Goal: Task Accomplishment & Management: Manage account settings

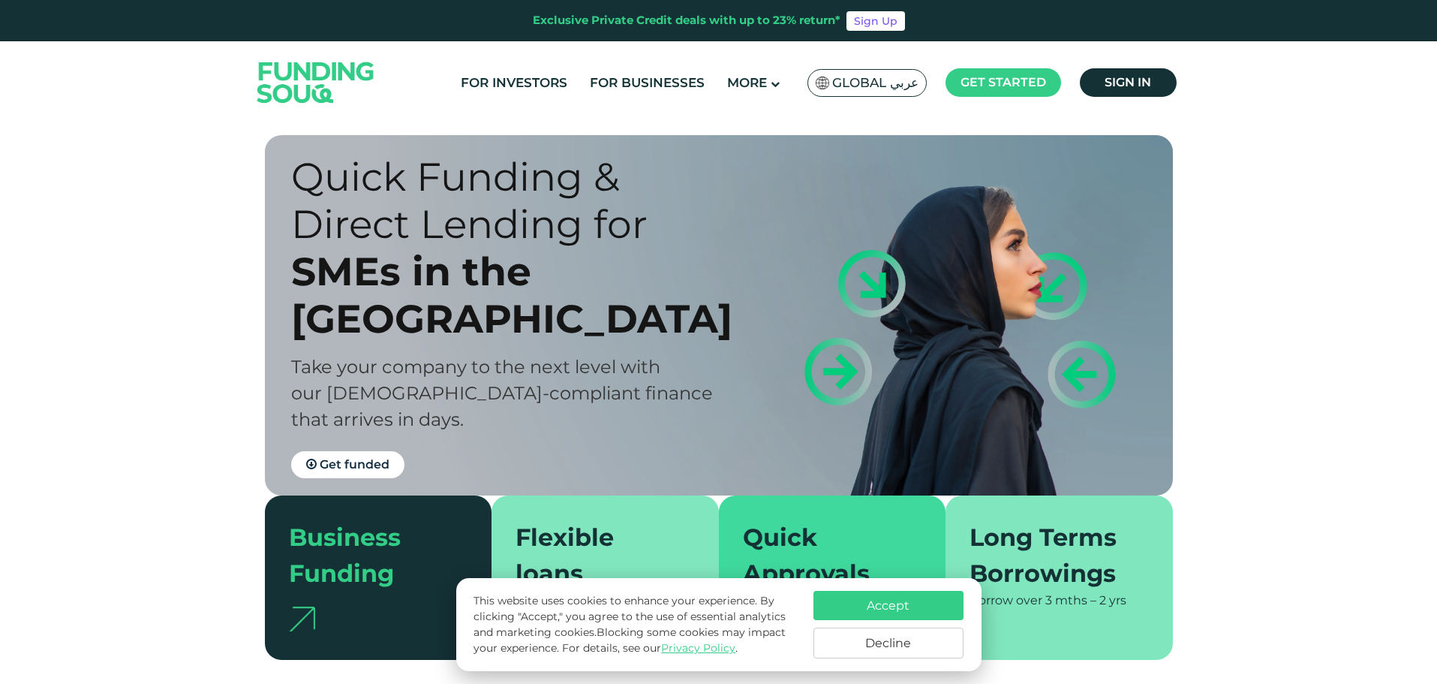
click at [1140, 68] on ul "For Investors For Businesses More About Us How It Works" at bounding box center [816, 82] width 735 height 35
click at [1130, 92] on link "Sign in" at bounding box center [1128, 82] width 97 height 29
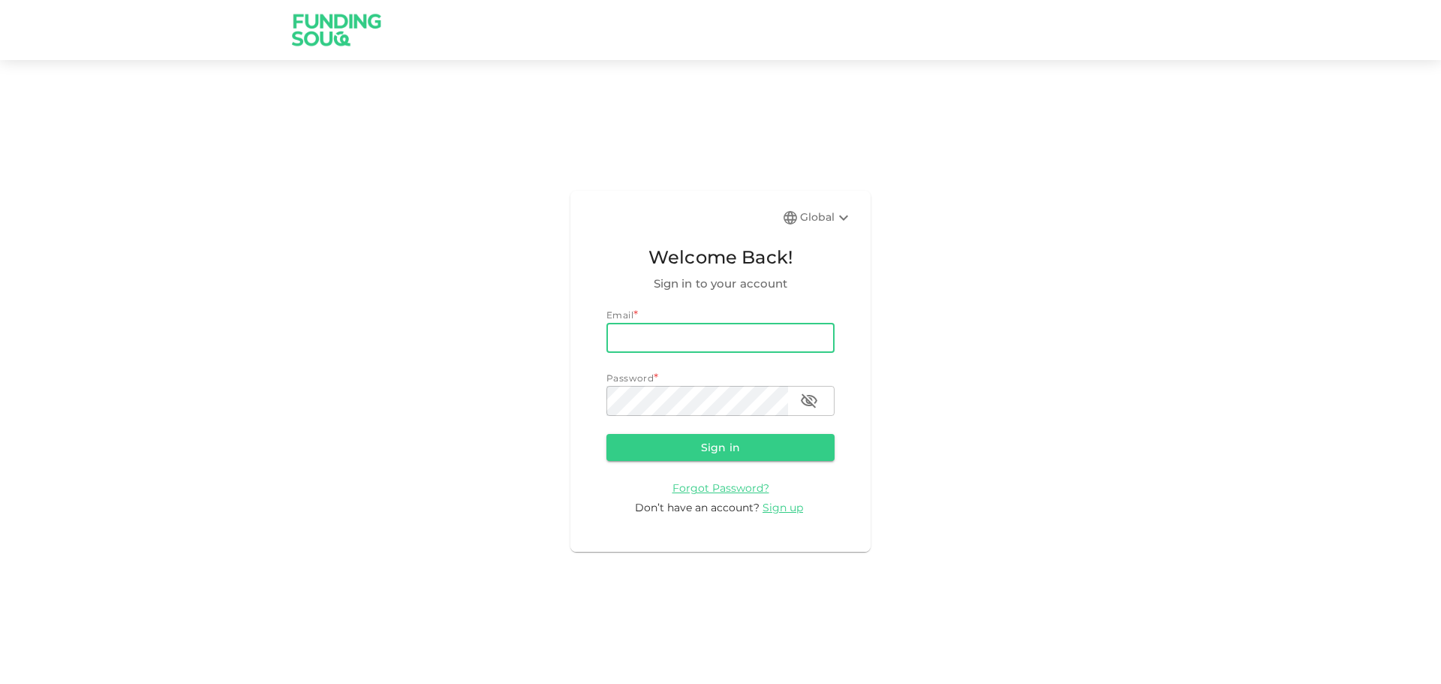
click at [745, 347] on input "email" at bounding box center [720, 338] width 228 height 30
type input "Aasik.mmm@gmail.com"
click at [786, 452] on button "Sign in" at bounding box center [720, 447] width 228 height 27
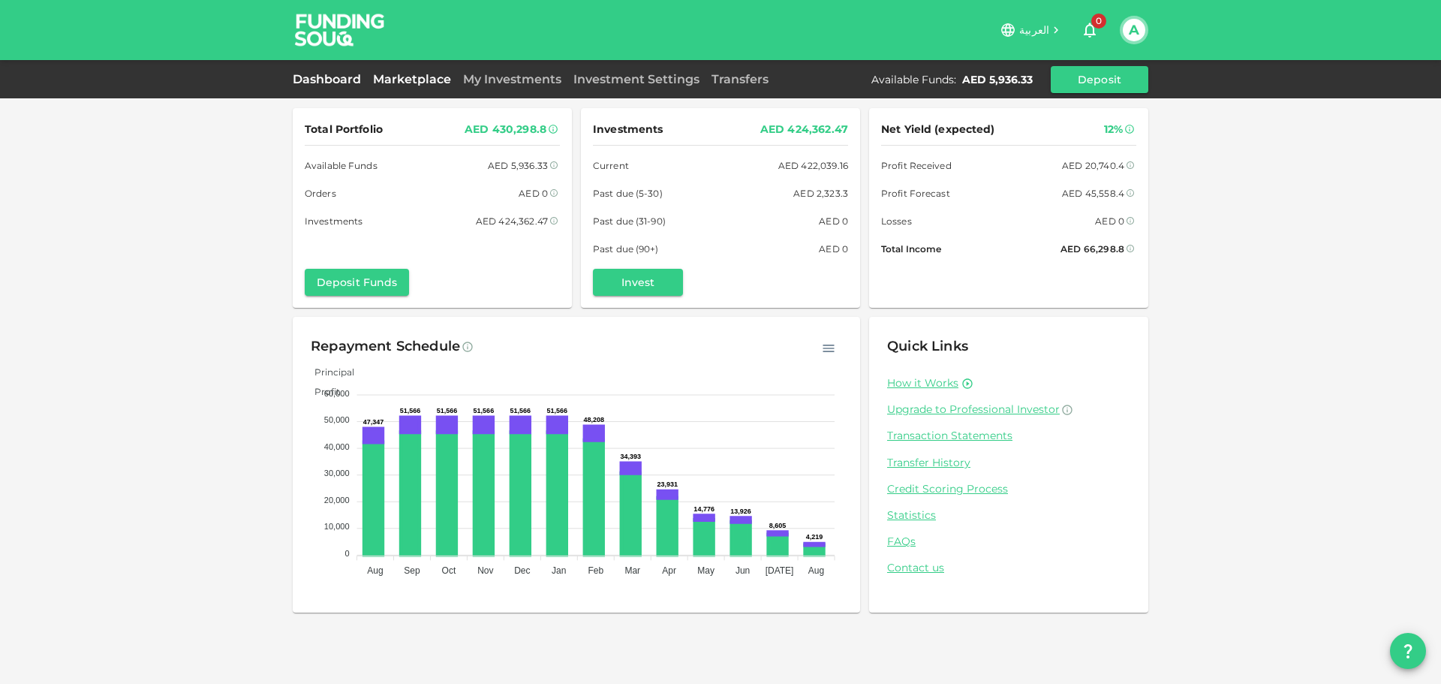
click at [425, 83] on link "Marketplace" at bounding box center [412, 79] width 90 height 14
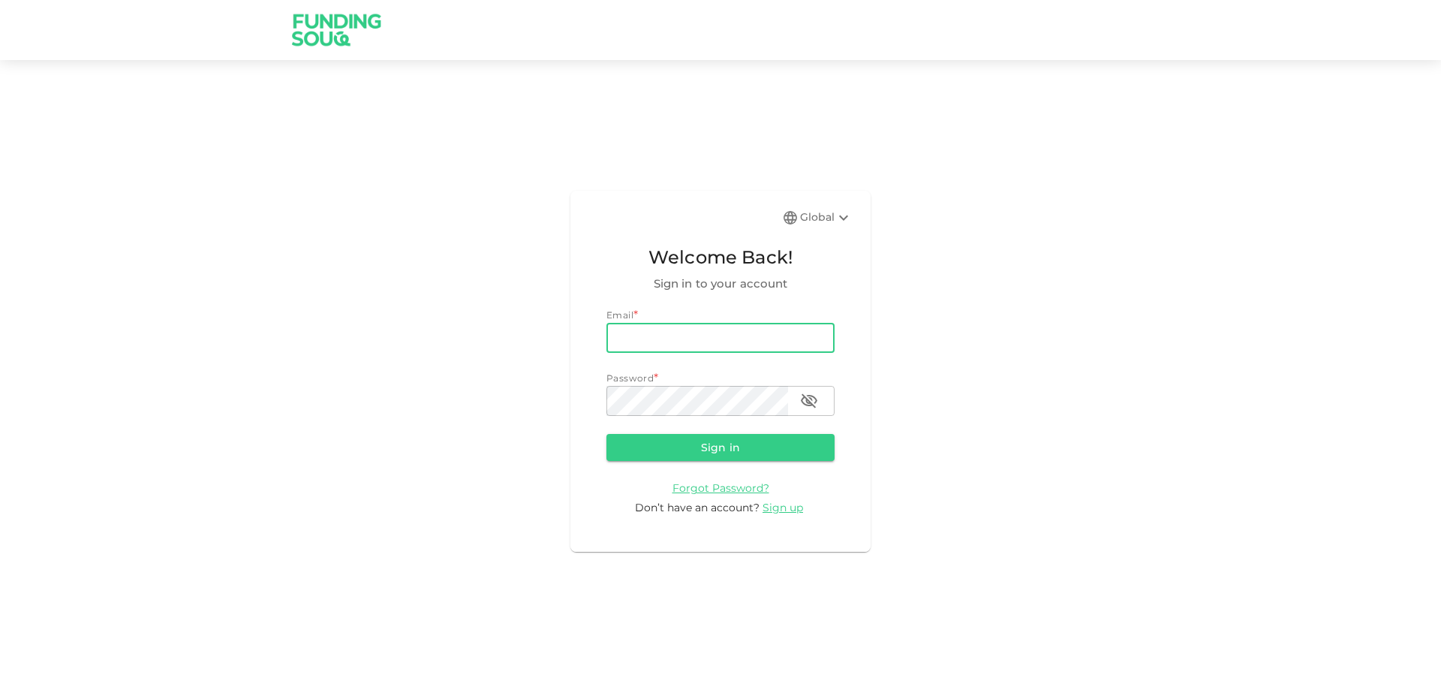
type input "[EMAIL_ADDRESS][DOMAIN_NAME]"
click at [738, 447] on button "Sign in" at bounding box center [720, 447] width 228 height 27
